Goal: Task Accomplishment & Management: Manage account settings

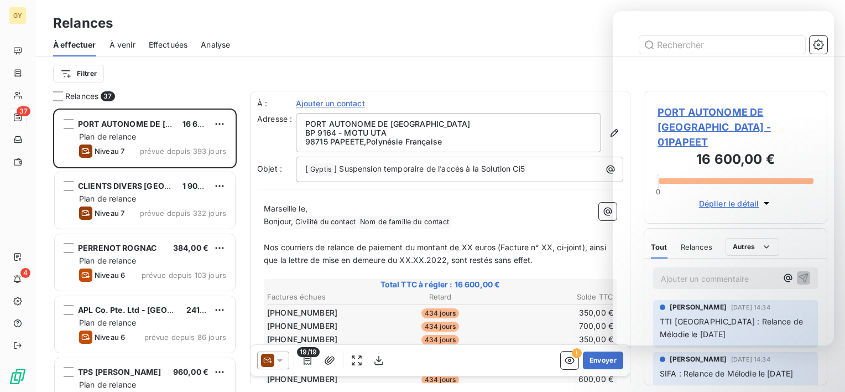
scroll to position [274, 175]
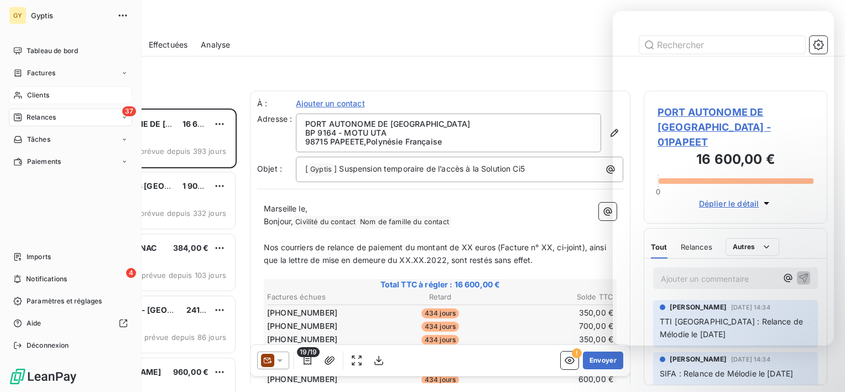
click at [41, 97] on span "Clients" at bounding box center [38, 95] width 22 height 10
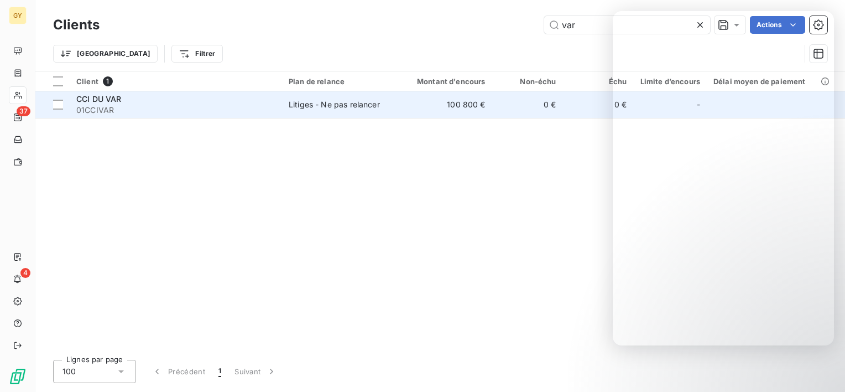
click at [178, 106] on span "01CCIVAR" at bounding box center [175, 110] width 199 height 11
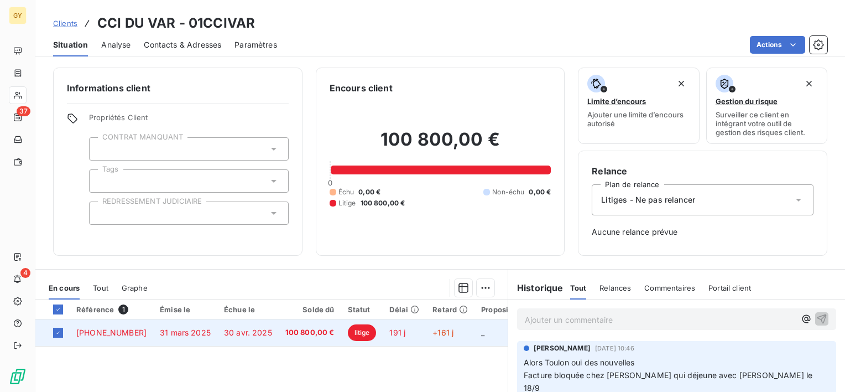
click at [481, 335] on span "_" at bounding box center [482, 331] width 3 height 9
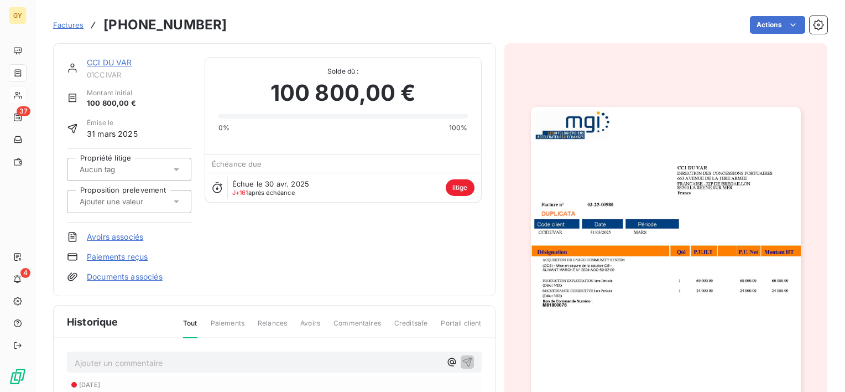
click at [115, 236] on link "Avoirs associés" at bounding box center [115, 236] width 56 height 11
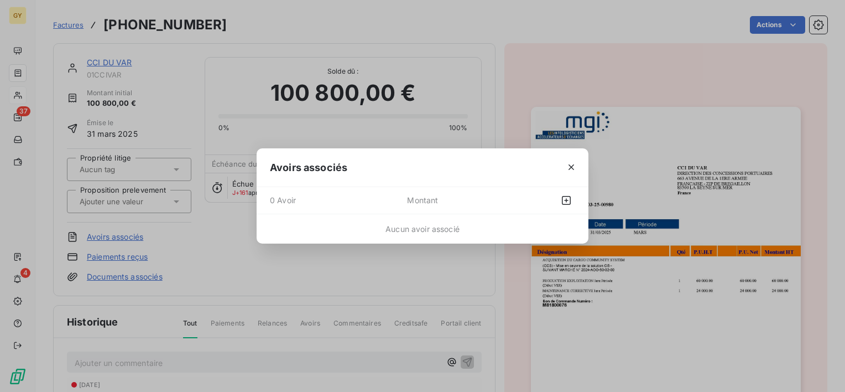
click at [287, 198] on span "0 Avoir" at bounding box center [338, 200] width 137 height 18
click at [471, 200] on span "Montant" at bounding box center [460, 200] width 107 height 18
click at [568, 197] on icon "button" at bounding box center [566, 200] width 11 height 11
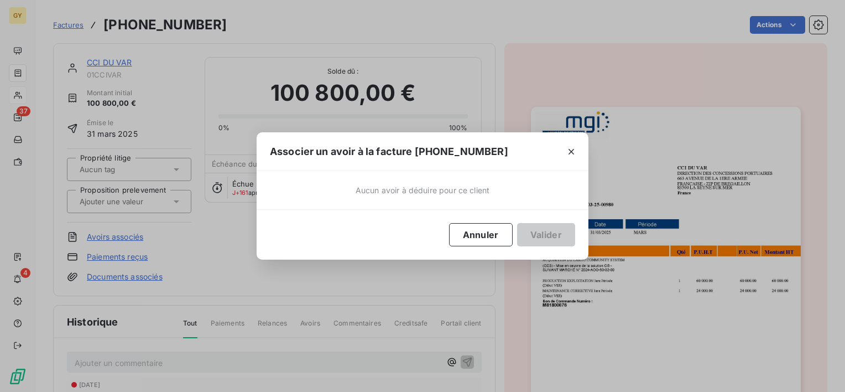
click at [461, 200] on div "Aucun avoir à déduire pour ce client" at bounding box center [423, 190] width 332 height 38
click at [497, 186] on div "Aucun avoir à déduire pour ce client" at bounding box center [423, 190] width 332 height 38
click at [569, 149] on icon "button" at bounding box center [571, 151] width 11 height 11
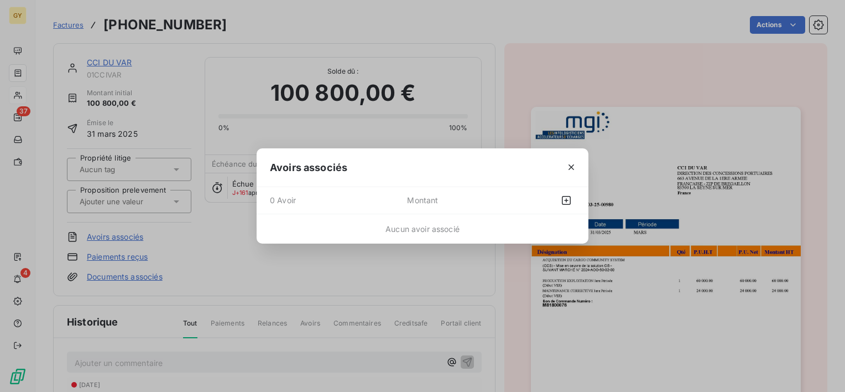
click at [435, 197] on span "Montant" at bounding box center [460, 200] width 107 height 18
click at [300, 195] on span "0 Avoir" at bounding box center [338, 200] width 137 height 18
click at [429, 204] on span "Montant" at bounding box center [460, 200] width 107 height 18
click at [324, 200] on span "0 Avoir" at bounding box center [338, 200] width 137 height 18
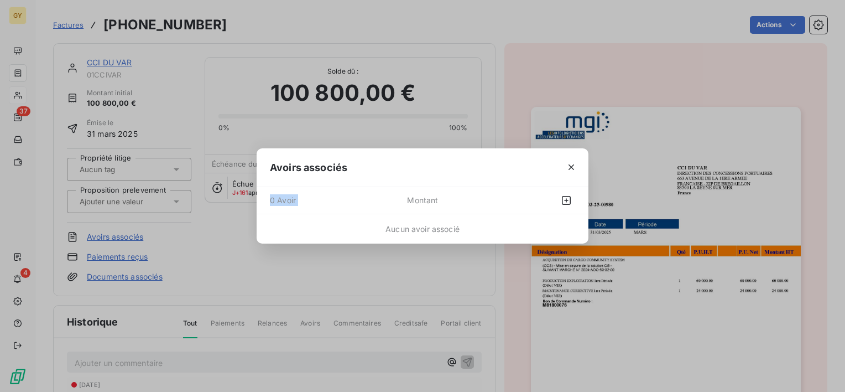
click at [324, 200] on span "0 Avoir" at bounding box center [338, 200] width 137 height 18
drag, startPoint x: 324, startPoint y: 200, endPoint x: 409, endPoint y: 218, distance: 86.7
click at [409, 218] on div "Aucun avoir associé" at bounding box center [423, 228] width 332 height 29
click at [567, 199] on icon "button" at bounding box center [566, 200] width 11 height 11
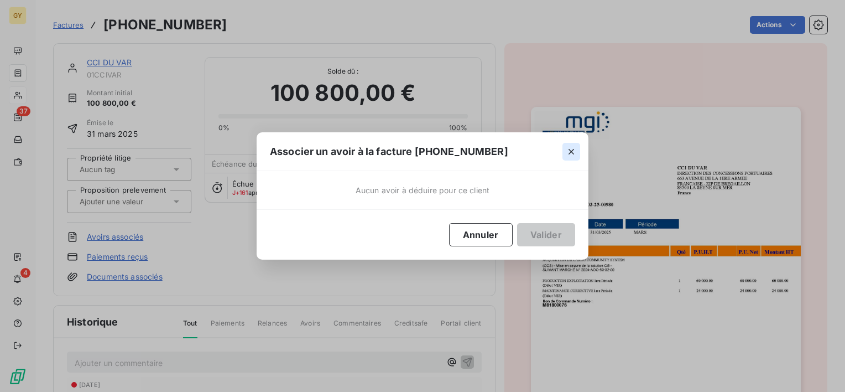
click at [572, 153] on icon "button" at bounding box center [572, 152] width 6 height 6
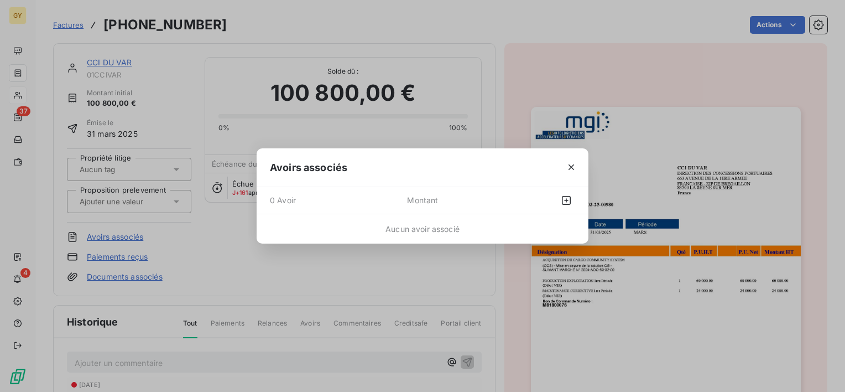
click at [471, 179] on div "Avoirs associés" at bounding box center [423, 167] width 332 height 39
click at [573, 167] on icon "button" at bounding box center [571, 166] width 11 height 11
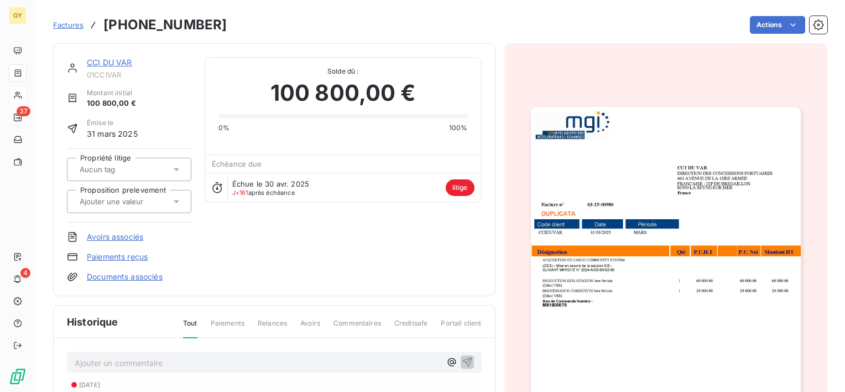
click at [155, 197] on input "text" at bounding box center [134, 201] width 111 height 10
click at [174, 202] on icon at bounding box center [176, 201] width 11 height 11
click at [153, 228] on span "Aucune valeur disponible" at bounding box center [121, 227] width 90 height 9
click at [176, 201] on icon at bounding box center [176, 201] width 4 height 2
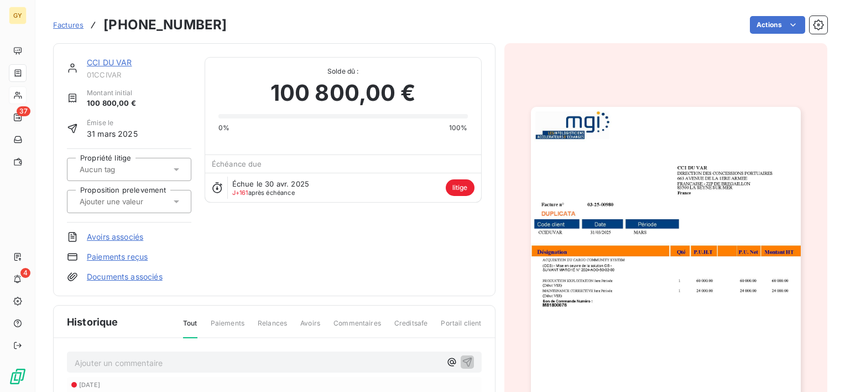
click at [248, 253] on div "CCI DU VAR 01CCIVAR Montant initial 100 800,00 € Émise le 31 mars 2025 Propriét…" at bounding box center [274, 169] width 415 height 225
click at [175, 168] on icon at bounding box center [177, 169] width 6 height 3
click at [175, 168] on icon at bounding box center [176, 169] width 4 height 2
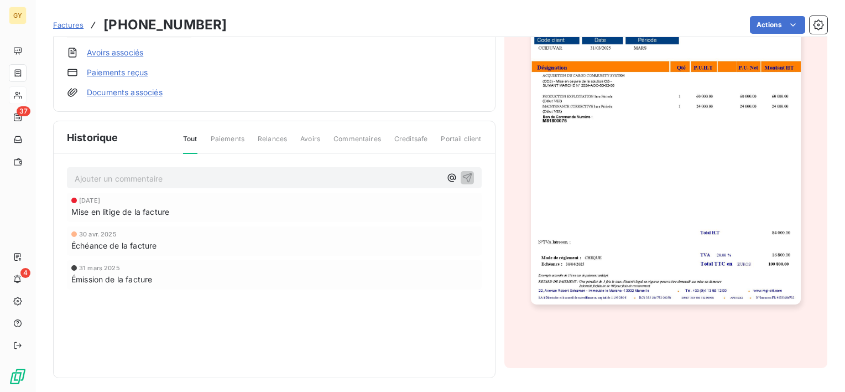
click at [221, 138] on span "Paiements" at bounding box center [228, 143] width 34 height 19
click at [221, 142] on span "Paiements" at bounding box center [228, 143] width 34 height 19
click at [319, 141] on div "Tout Paiements Relances Avoirs Commentaires Creditsafe Portail client" at bounding box center [326, 143] width 312 height 19
click at [314, 140] on span "Avoirs" at bounding box center [310, 143] width 20 height 19
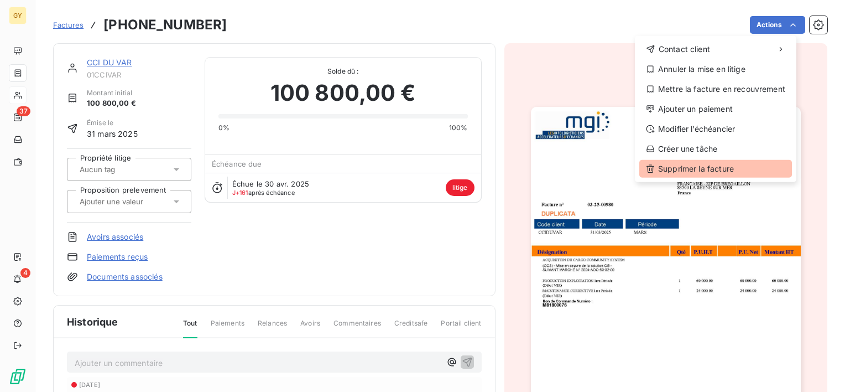
click at [710, 173] on div "Supprimer la facture" at bounding box center [715, 169] width 153 height 18
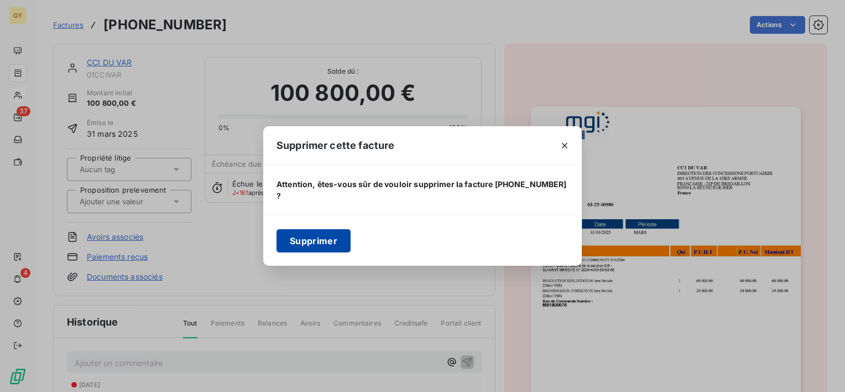
click at [303, 233] on button "Supprimer" at bounding box center [314, 240] width 74 height 23
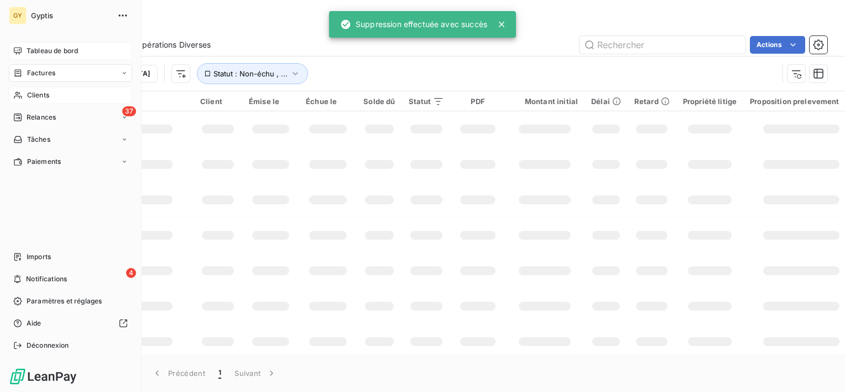
click at [34, 50] on span "Tableau de bord" at bounding box center [52, 51] width 51 height 10
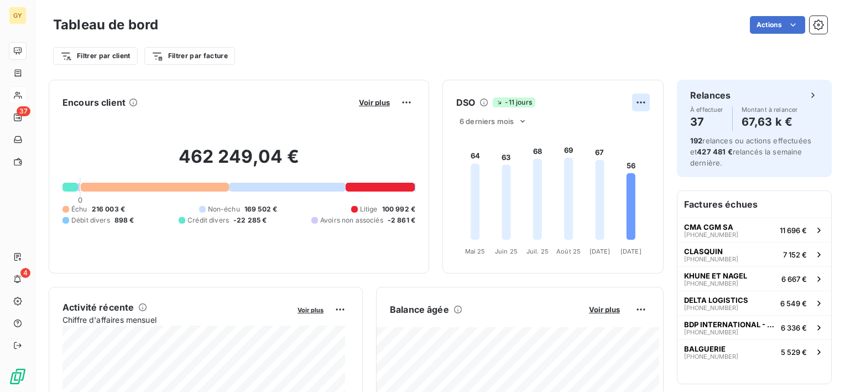
click at [633, 101] on html "GY 37 4 Tableau de bord Actions Filtrer par client Filtrer par facture Encours …" at bounding box center [422, 196] width 845 height 392
click at [601, 86] on html "GY 37 4 Tableau de bord Actions Filtrer par client Filtrer par facture Encours …" at bounding box center [422, 196] width 845 height 392
click at [368, 190] on div at bounding box center [380, 186] width 69 height 9
click at [383, 187] on div at bounding box center [380, 186] width 69 height 9
click at [368, 208] on span "Litige" at bounding box center [369, 209] width 18 height 10
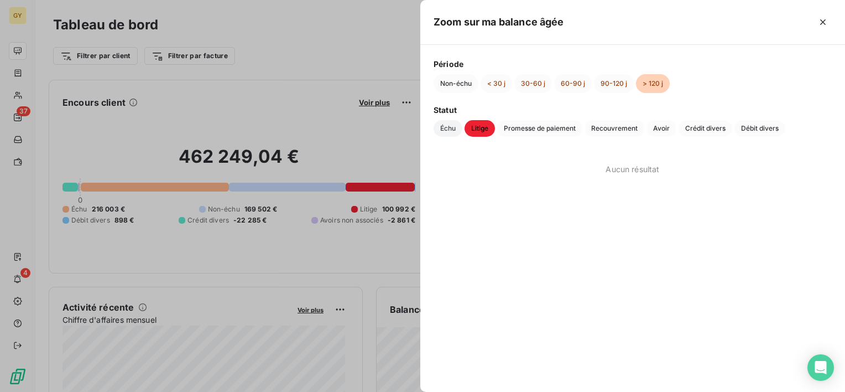
click at [445, 131] on span "Échu" at bounding box center [448, 128] width 29 height 17
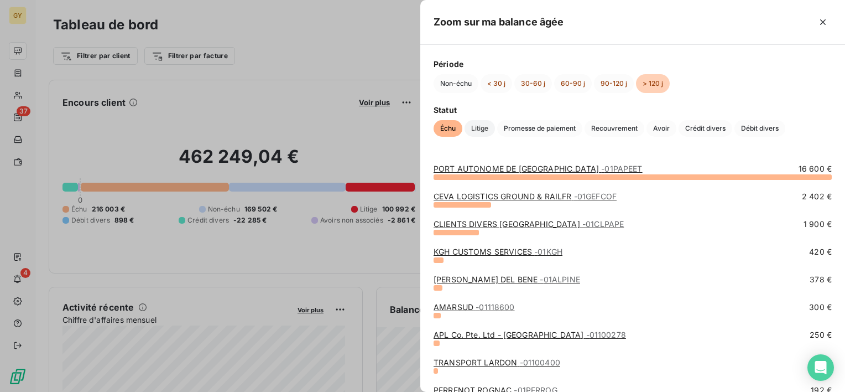
click at [485, 129] on span "Litige" at bounding box center [480, 128] width 30 height 17
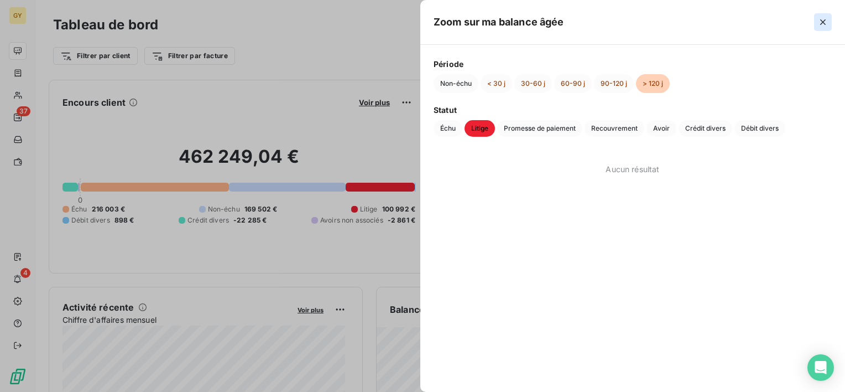
click at [823, 22] on icon "button" at bounding box center [822, 22] width 11 height 11
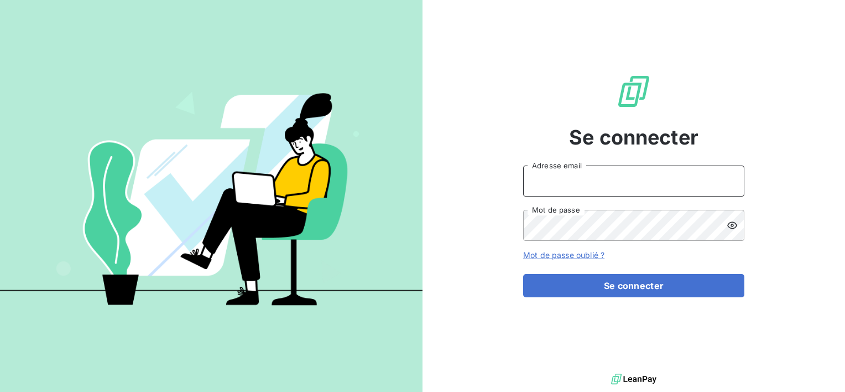
click at [616, 182] on input "Adresse email" at bounding box center [633, 180] width 221 height 31
click at [0, 0] on button "button" at bounding box center [0, 0] width 0 height 0
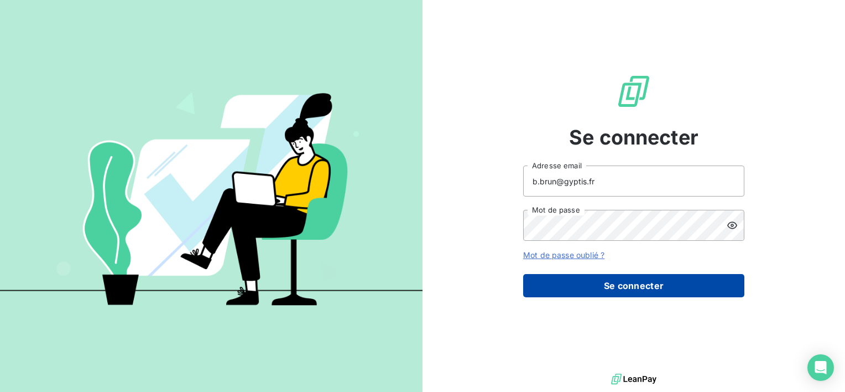
click at [614, 290] on button "Se connecter" at bounding box center [633, 285] width 221 height 23
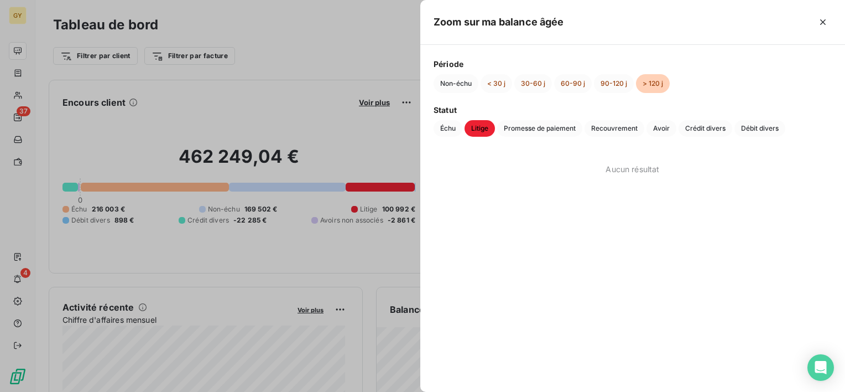
click at [481, 127] on span "Litige" at bounding box center [480, 128] width 30 height 17
click at [355, 35] on div at bounding box center [422, 196] width 845 height 392
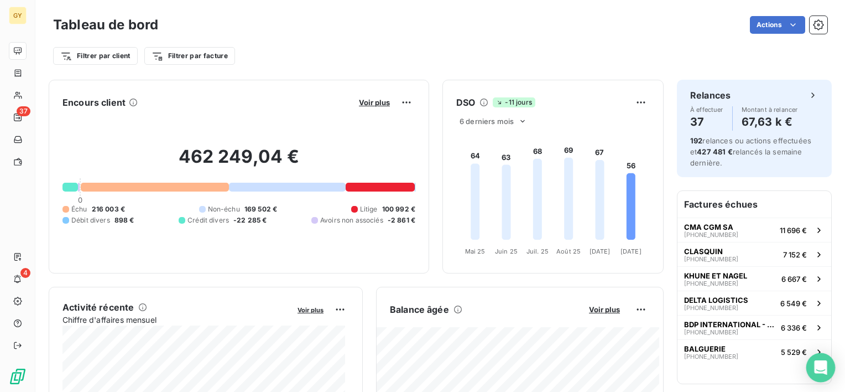
click at [824, 368] on icon "Open Intercom Messenger" at bounding box center [820, 367] width 13 height 14
